Goal: Task Accomplishment & Management: Use online tool/utility

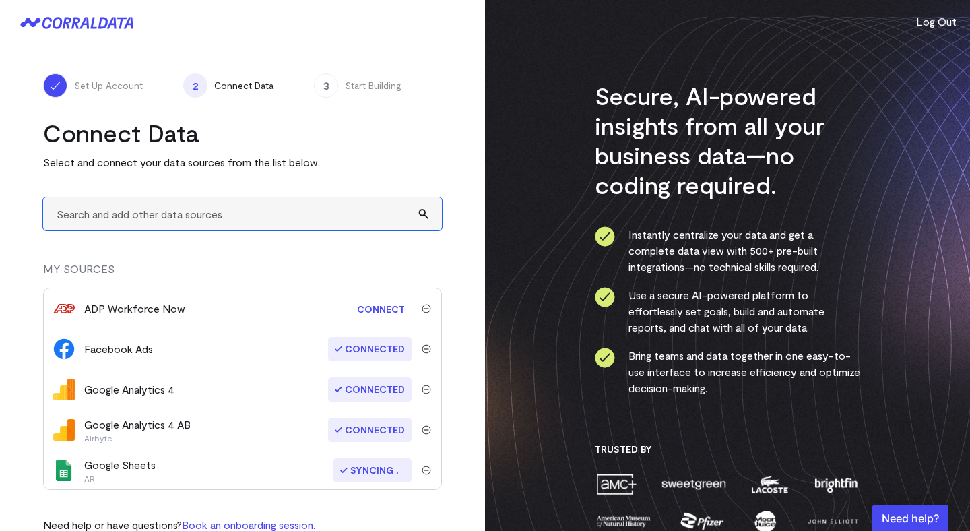
click at [242, 220] on input "text" at bounding box center [242, 213] width 399 height 33
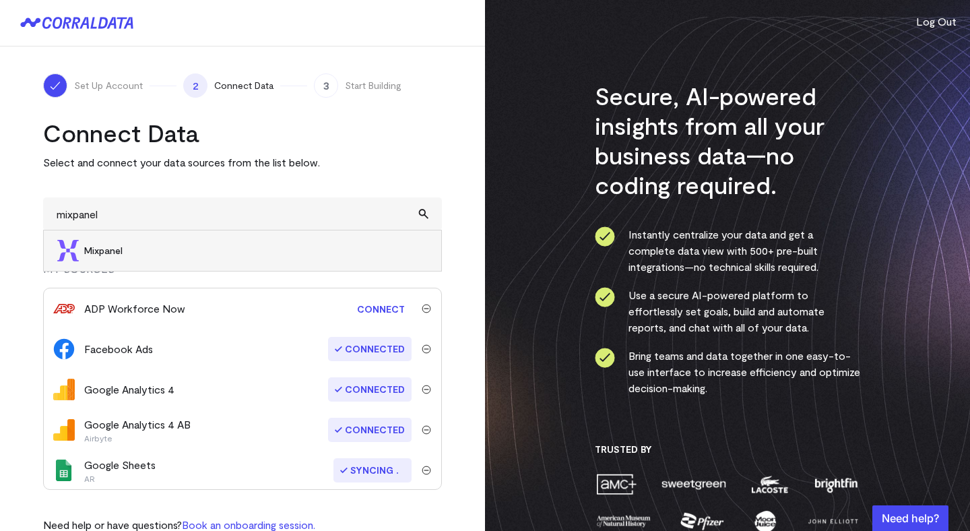
click at [111, 260] on li "Mixpanel" at bounding box center [242, 250] width 397 height 40
type input "Mixpanel"
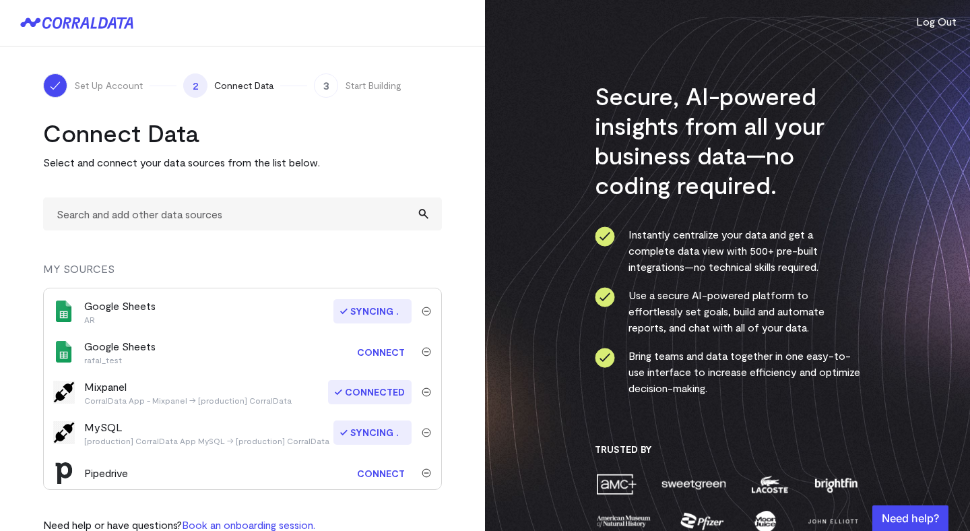
scroll to position [166, 0]
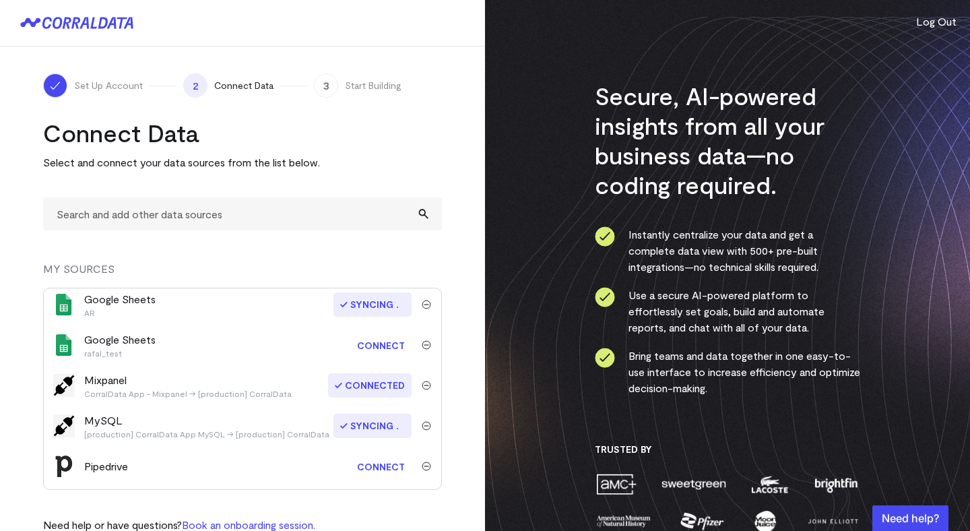
click at [374, 389] on span "Connected" at bounding box center [370, 385] width 84 height 24
click at [422, 386] on img "submit" at bounding box center [426, 385] width 9 height 9
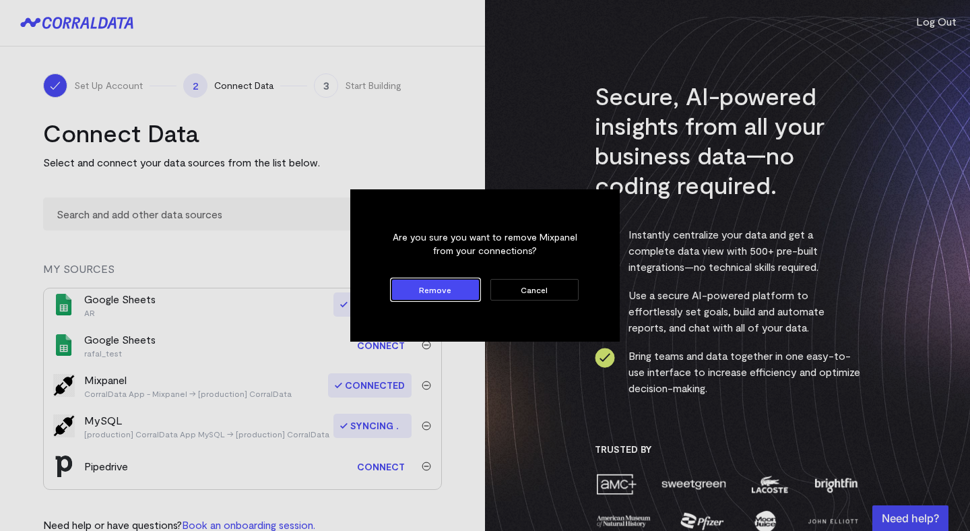
click at [453, 291] on button "Remove" at bounding box center [435, 290] width 88 height 22
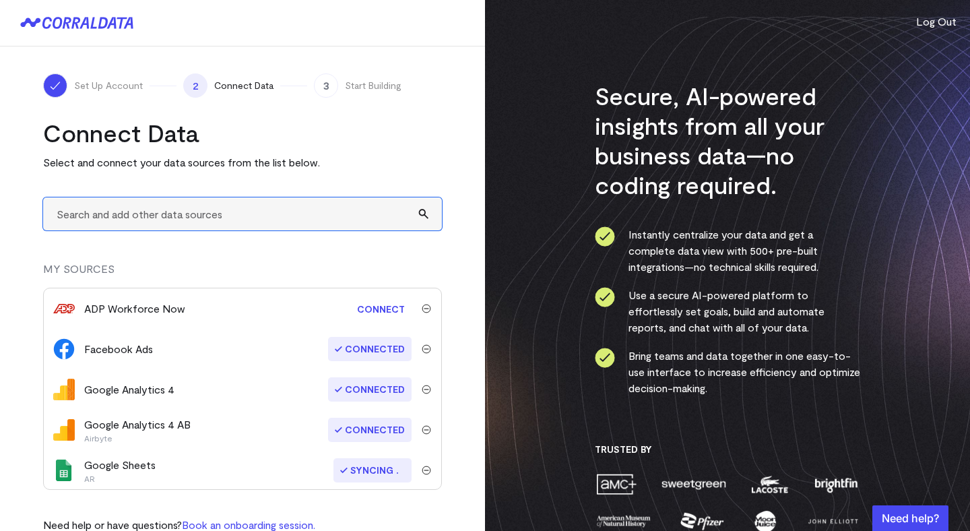
click at [239, 214] on input "text" at bounding box center [242, 213] width 399 height 33
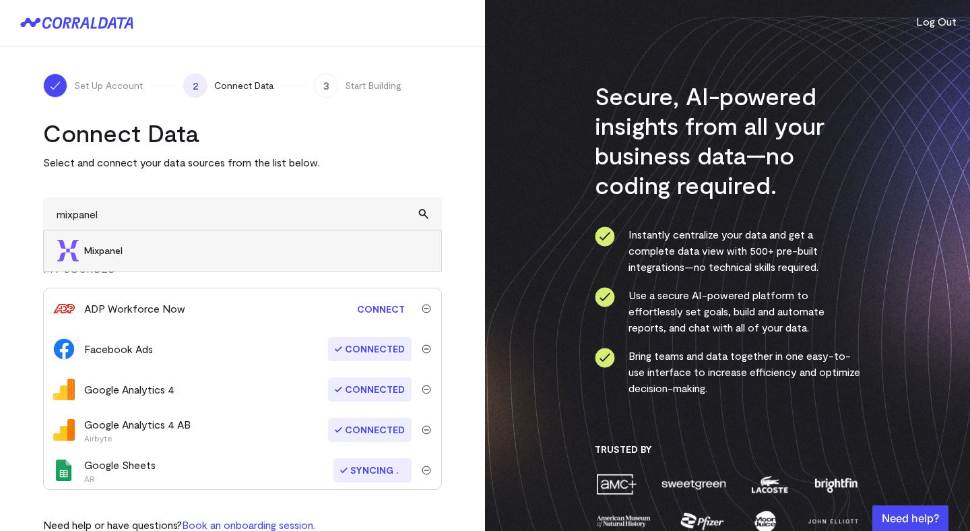
click at [112, 258] on li "Mixpanel" at bounding box center [242, 250] width 397 height 40
type input "Mixpanel"
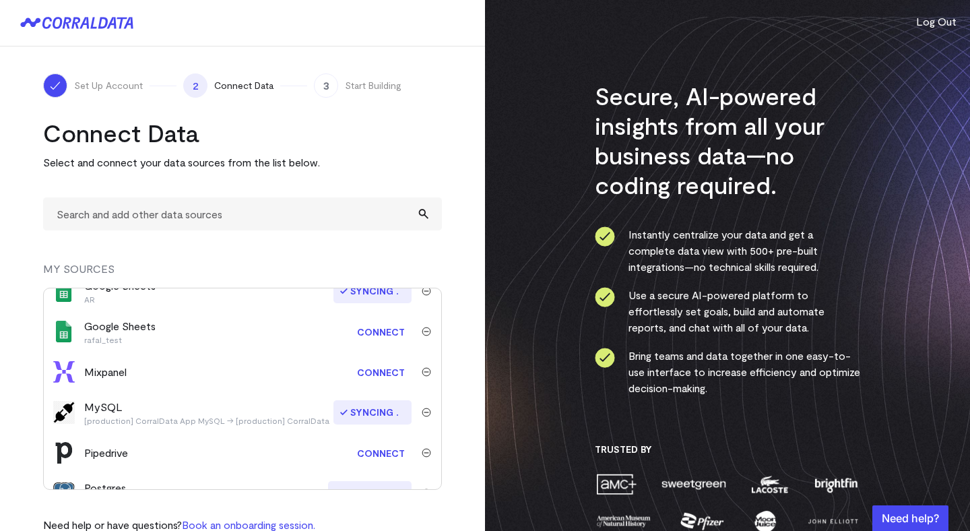
scroll to position [170, 0]
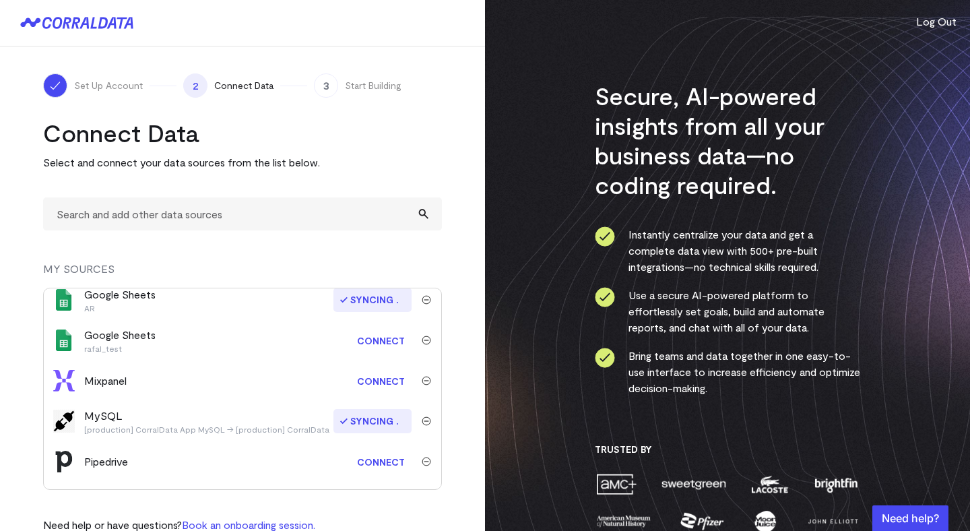
click at [391, 381] on link "Connect" at bounding box center [380, 380] width 61 height 25
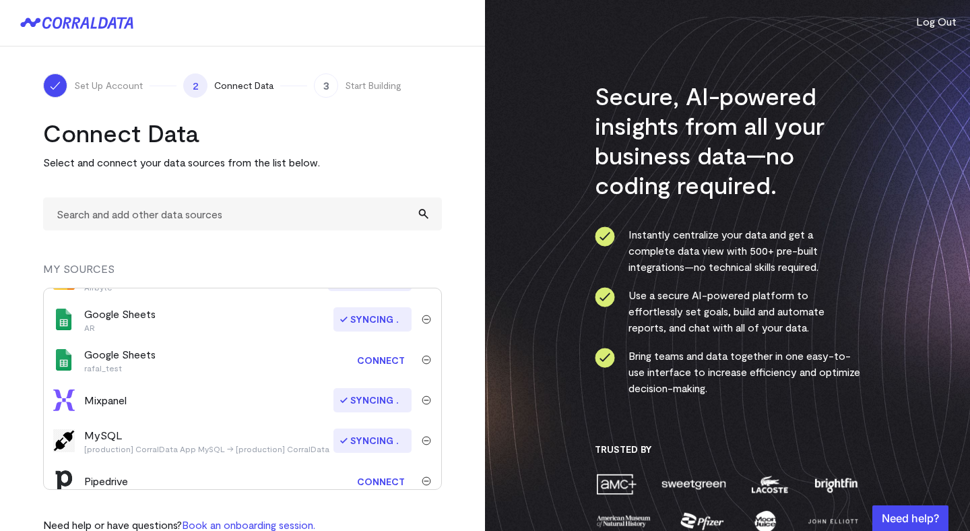
scroll to position [148, 0]
